Goal: Check status: Check status

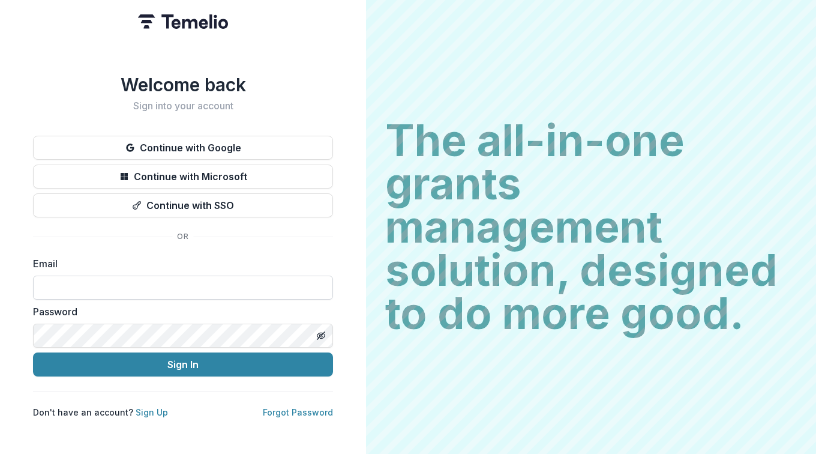
click at [71, 287] on input at bounding box center [183, 287] width 300 height 24
type input "**********"
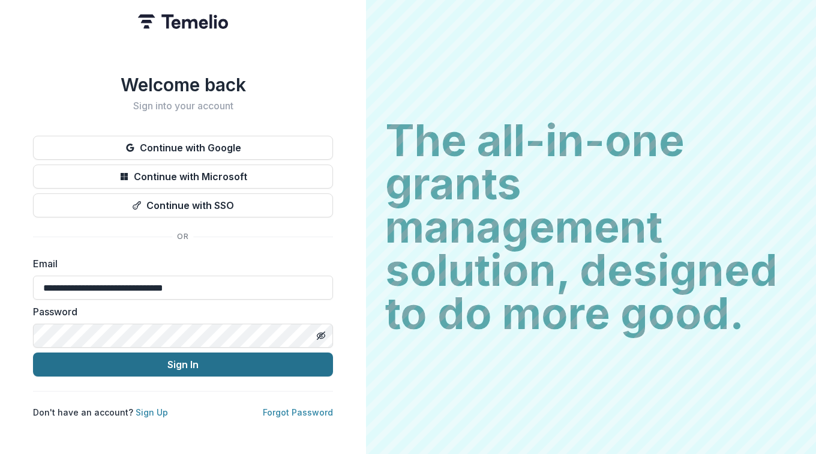
click at [213, 367] on button "Sign In" at bounding box center [183, 364] width 300 height 24
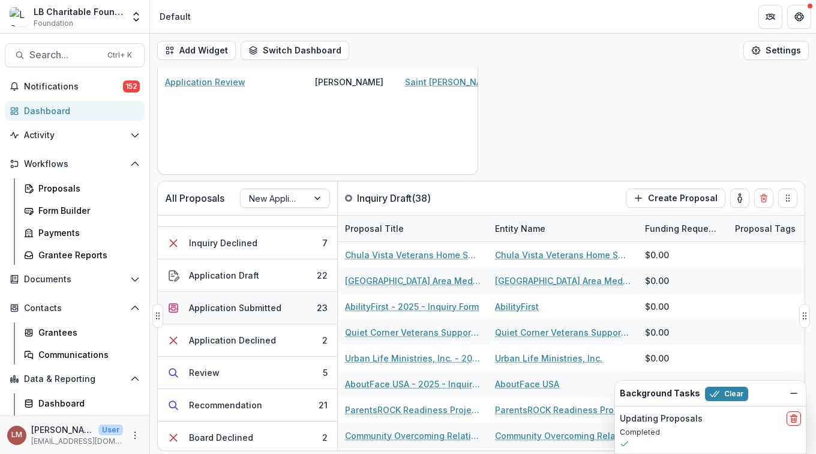
scroll to position [63, 0]
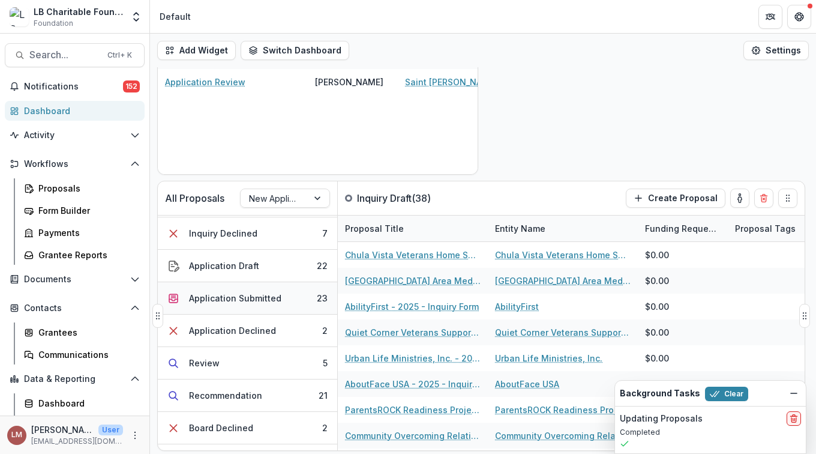
click at [245, 299] on div "Application Submitted" at bounding box center [235, 298] width 92 height 13
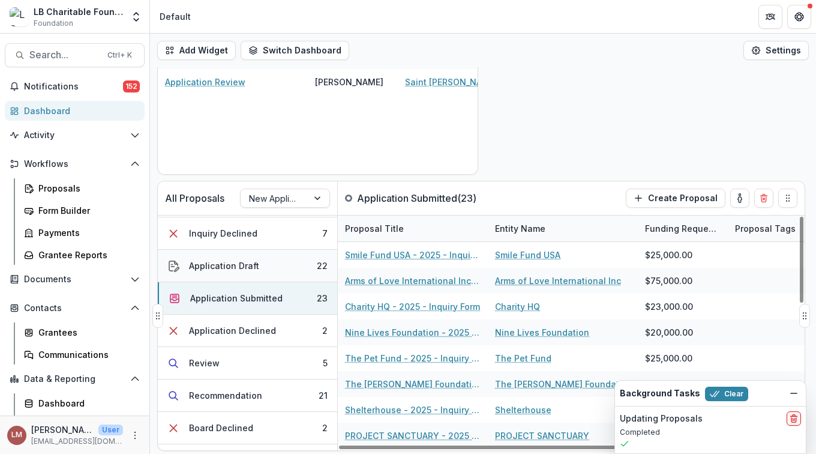
click at [228, 266] on div "Application Draft" at bounding box center [224, 265] width 70 height 13
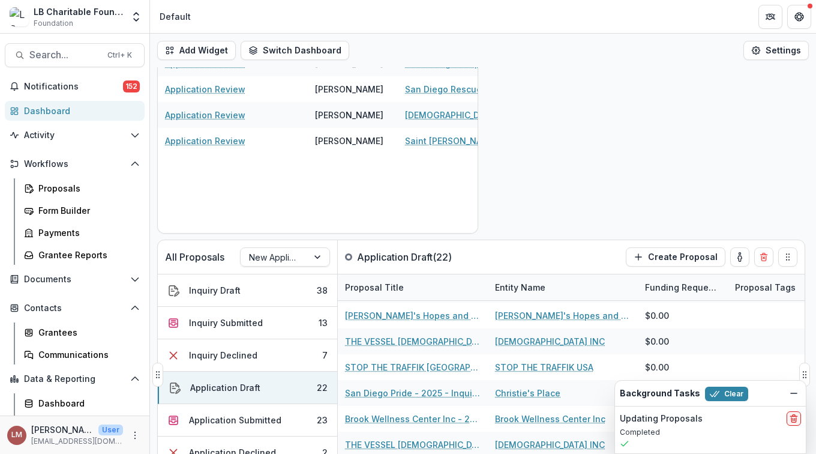
scroll to position [123, 0]
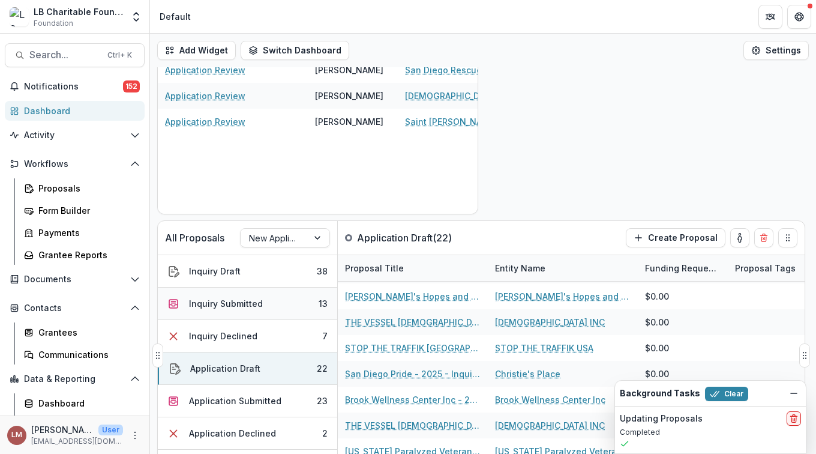
click at [222, 305] on div "Inquiry Submitted" at bounding box center [226, 303] width 74 height 13
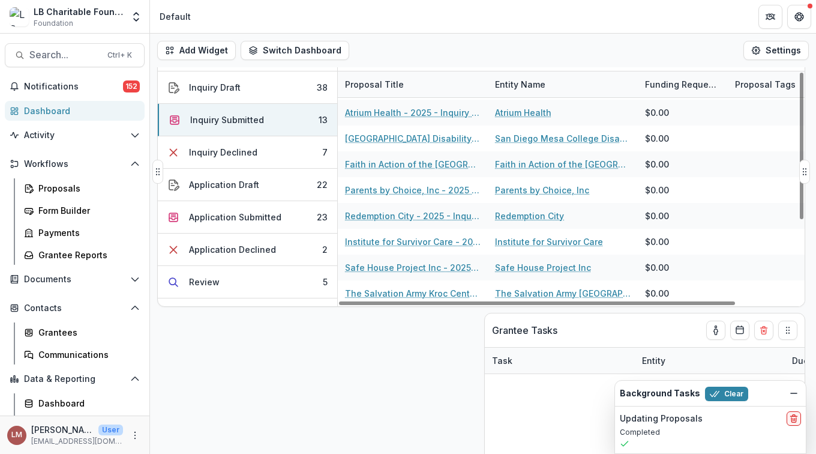
scroll to position [247, 0]
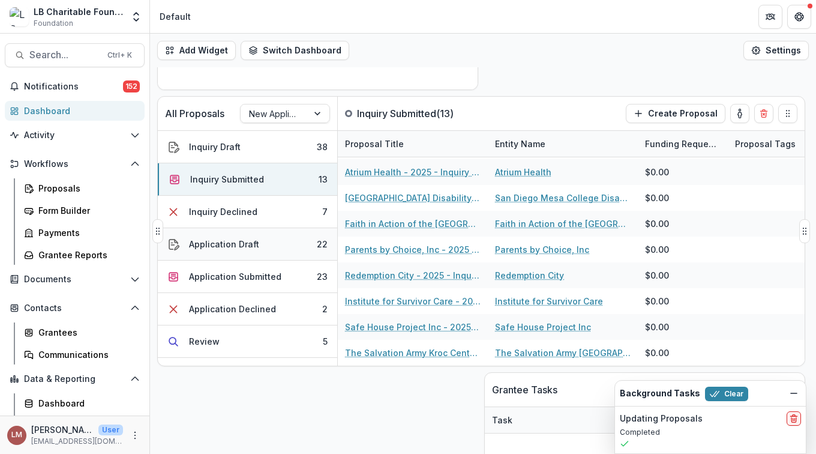
click at [222, 246] on div "Application Draft" at bounding box center [224, 244] width 70 height 13
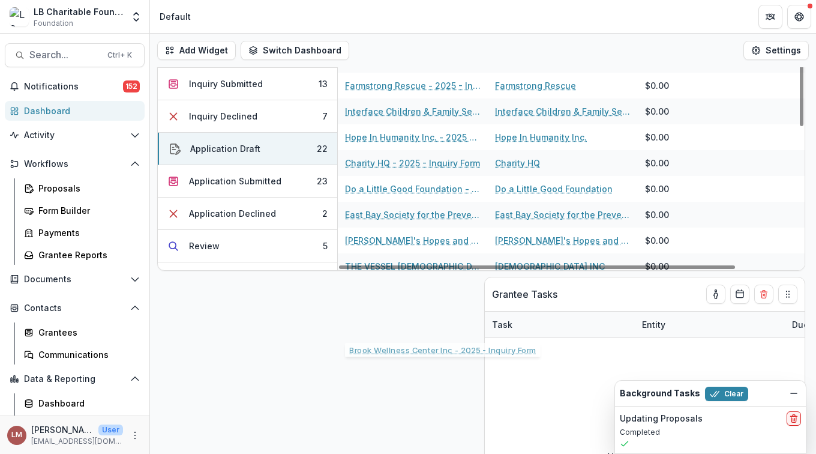
scroll to position [191, 0]
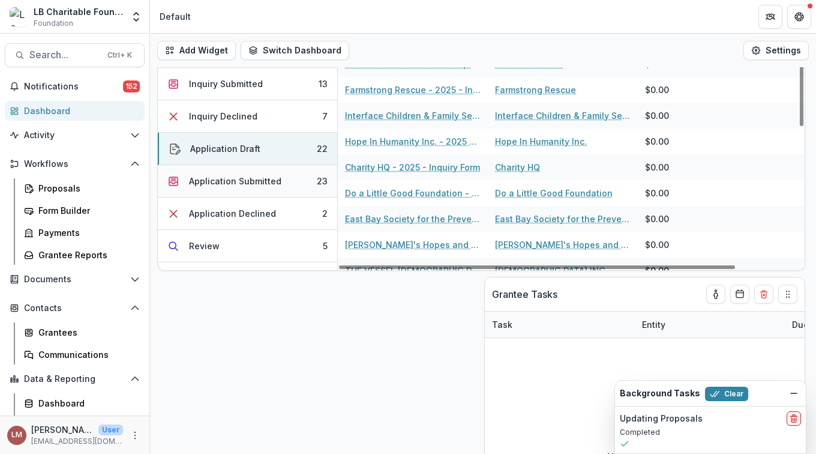
click at [242, 182] on div "Application Submitted" at bounding box center [235, 181] width 92 height 13
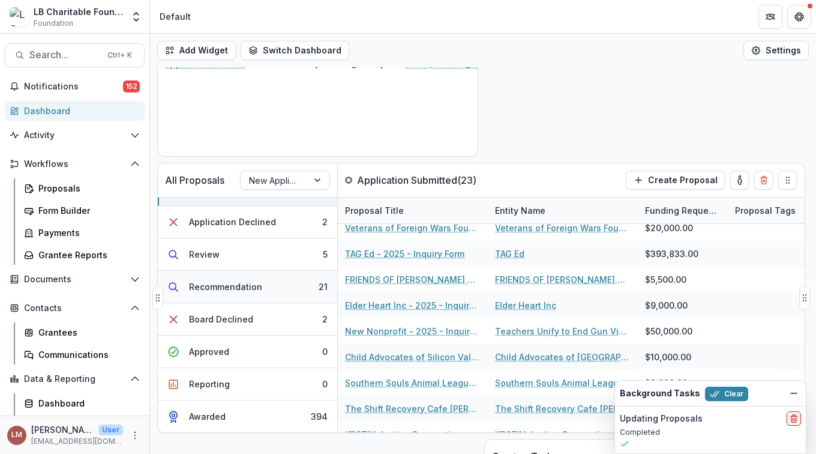
scroll to position [205, 0]
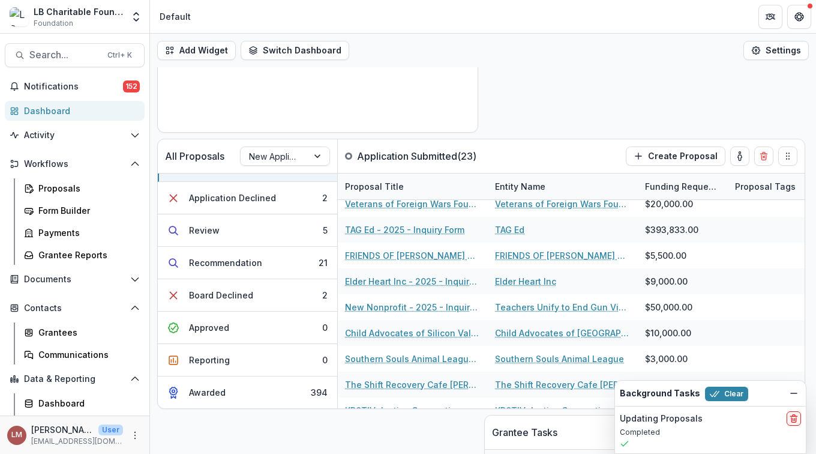
click at [44, 112] on div "Dashboard" at bounding box center [79, 110] width 111 height 13
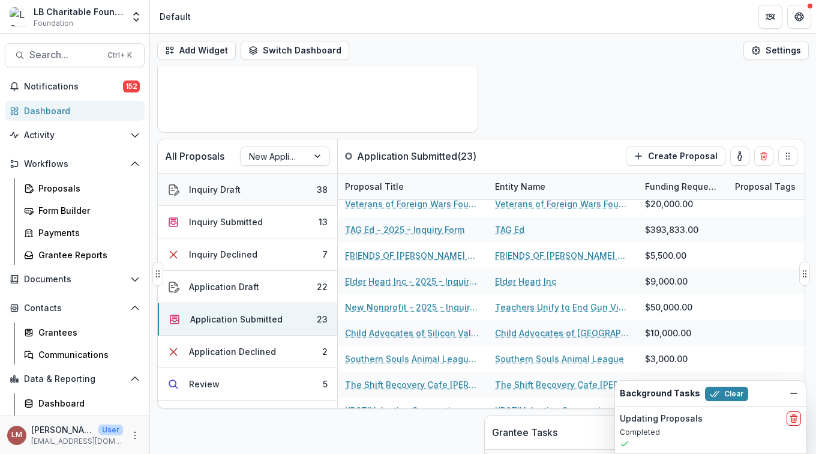
click at [248, 194] on button "Inquiry Draft 38" at bounding box center [247, 189] width 179 height 32
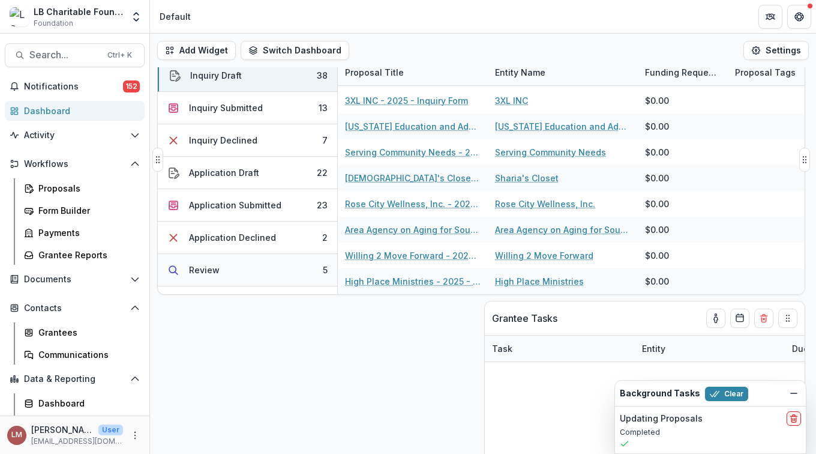
scroll to position [200, 0]
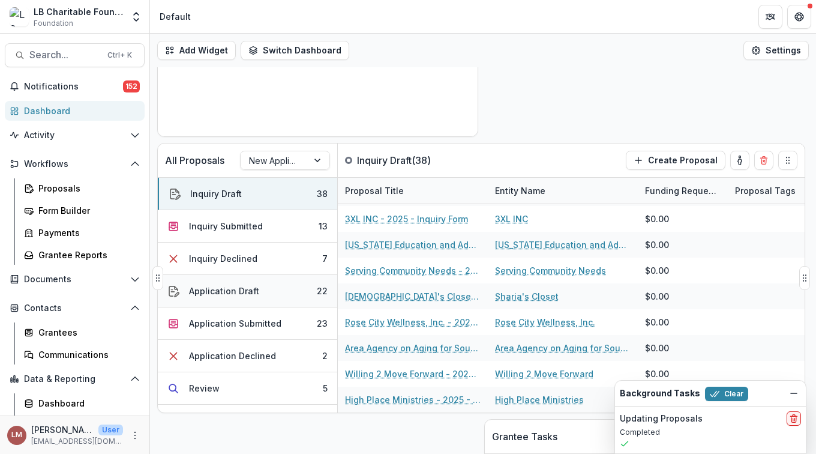
click at [224, 292] on div "Application Draft" at bounding box center [224, 290] width 70 height 13
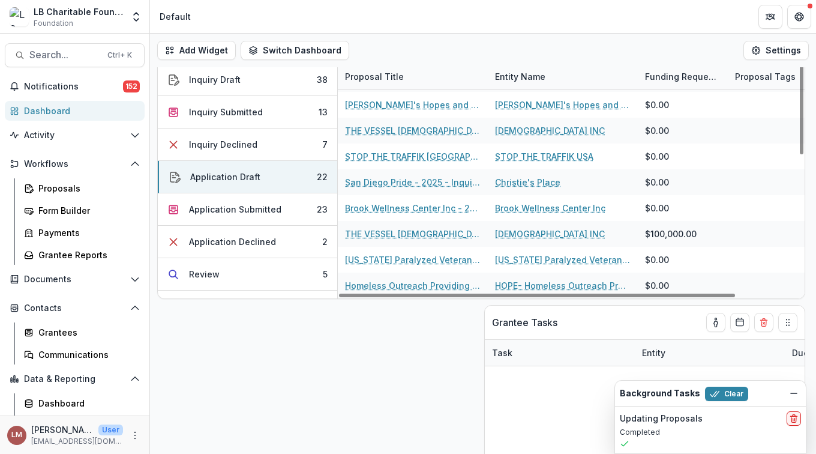
scroll to position [244, 0]
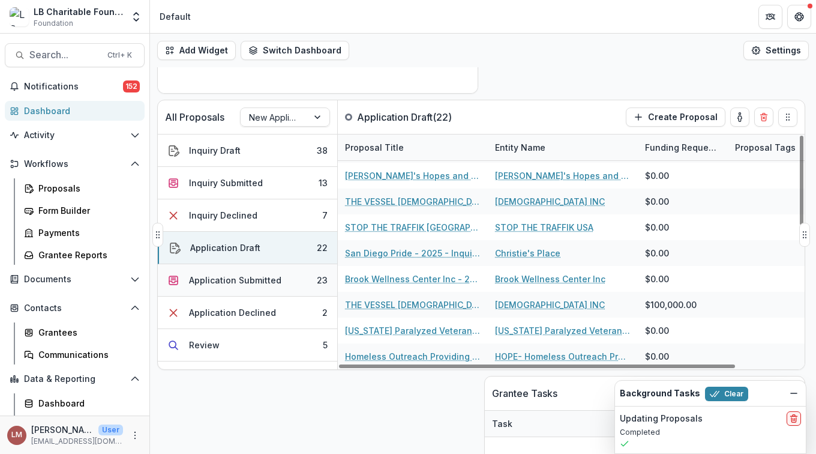
click at [196, 282] on div "Application Submitted" at bounding box center [235, 280] width 92 height 13
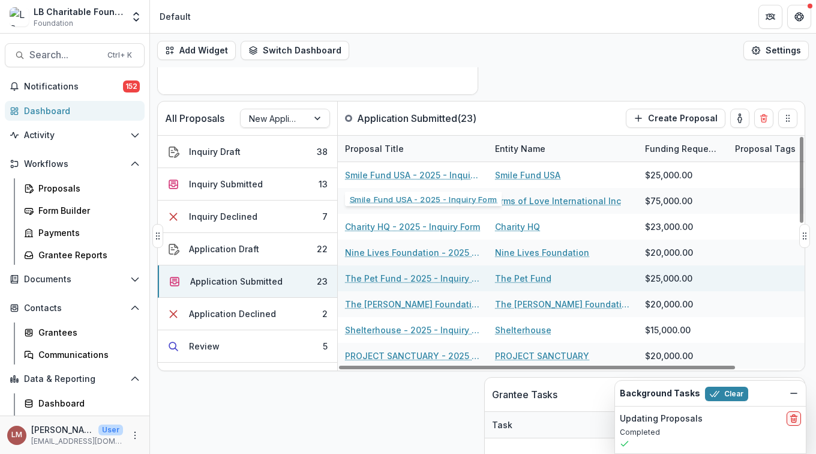
scroll to position [241, 0]
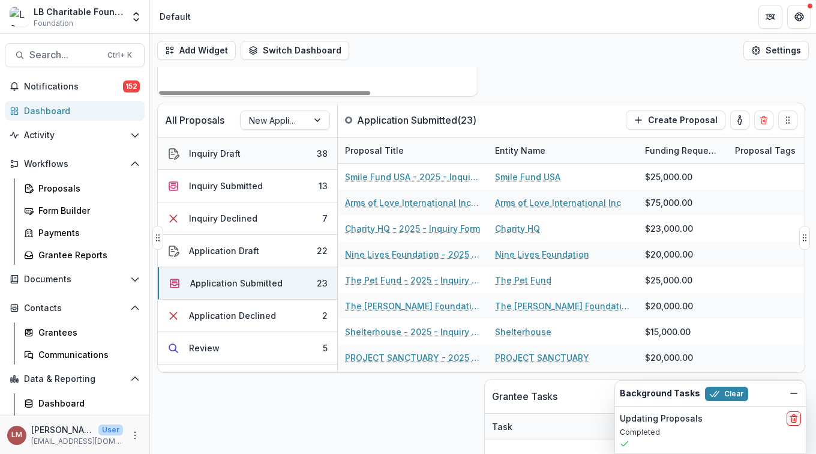
click at [260, 148] on button "Inquiry Draft 38" at bounding box center [247, 153] width 179 height 32
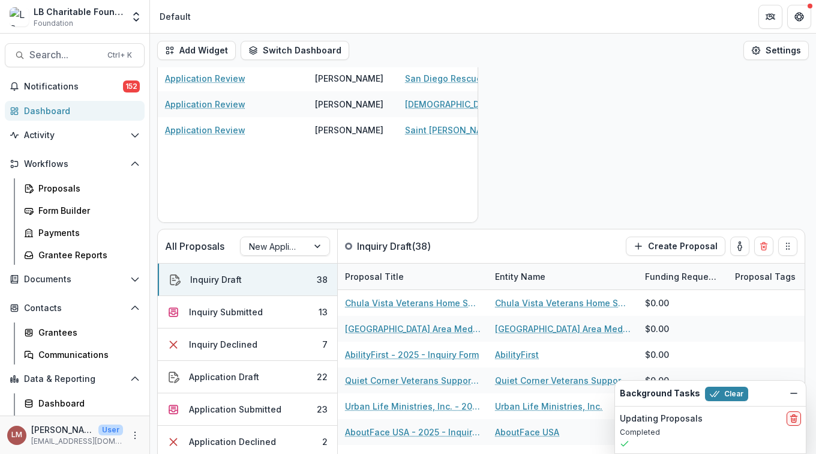
scroll to position [82, 0]
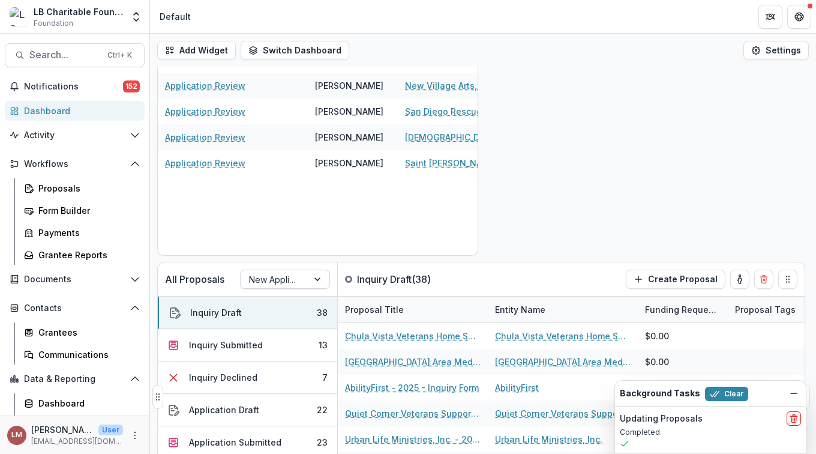
click at [317, 279] on div at bounding box center [319, 279] width 22 height 18
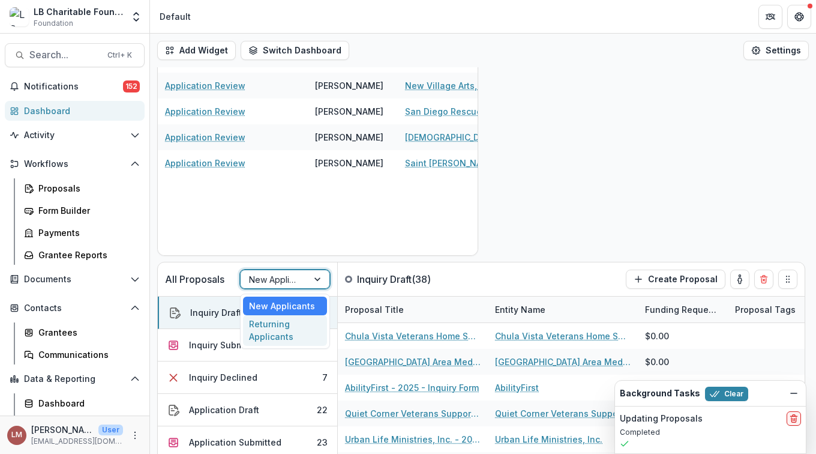
click at [287, 334] on div "Returning Applicants" at bounding box center [285, 330] width 84 height 31
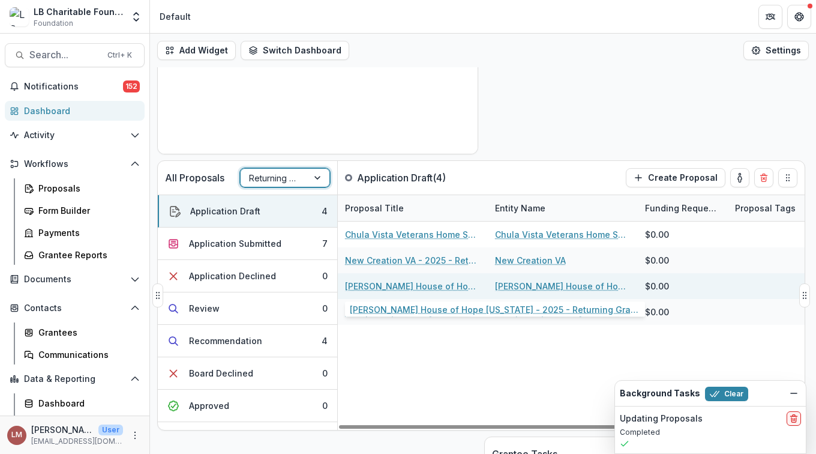
scroll to position [185, 0]
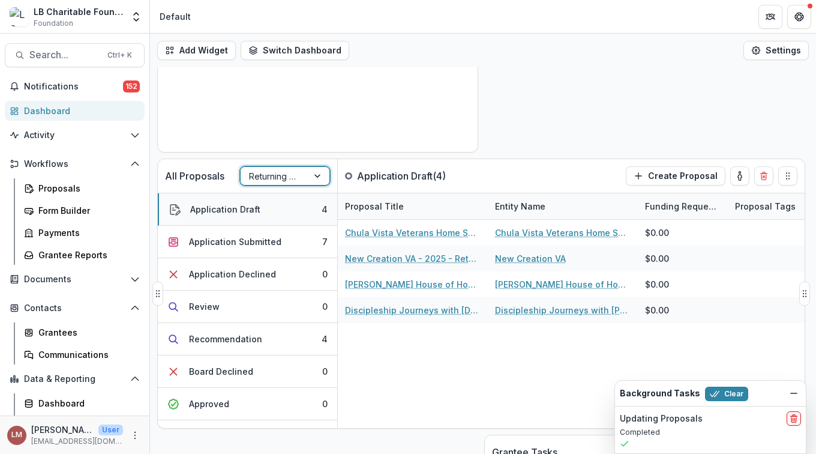
click at [262, 212] on button "Application Draft 4" at bounding box center [247, 209] width 179 height 32
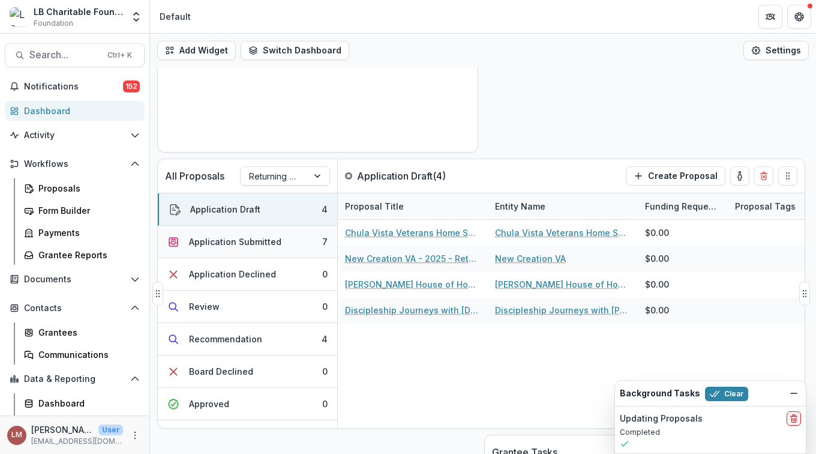
click at [260, 238] on div "Application Submitted" at bounding box center [235, 241] width 92 height 13
